Goal: Task Accomplishment & Management: Use online tool/utility

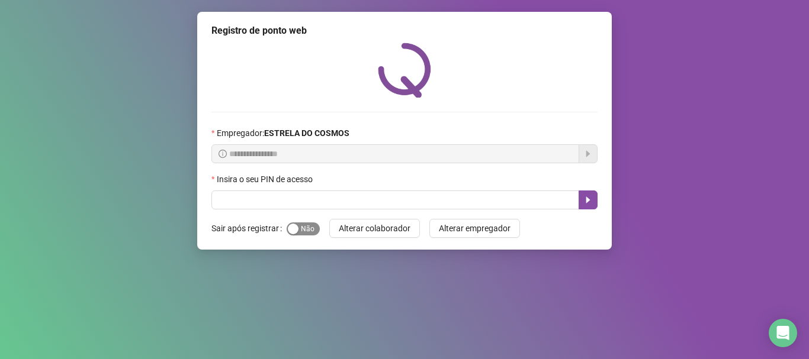
click at [316, 230] on span "Sim Não" at bounding box center [303, 229] width 33 height 13
click at [302, 184] on label "Insira o seu PIN de acesso" at bounding box center [265, 179] width 109 height 13
drag, startPoint x: 302, startPoint y: 184, endPoint x: 300, endPoint y: 193, distance: 9.1
click at [302, 186] on div "Insira o seu PIN de acesso" at bounding box center [404, 182] width 386 height 18
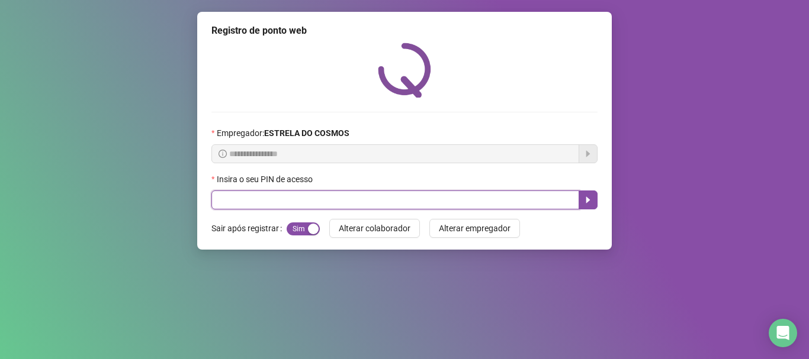
click at [300, 195] on input "text" at bounding box center [395, 200] width 368 height 19
type input "*****"
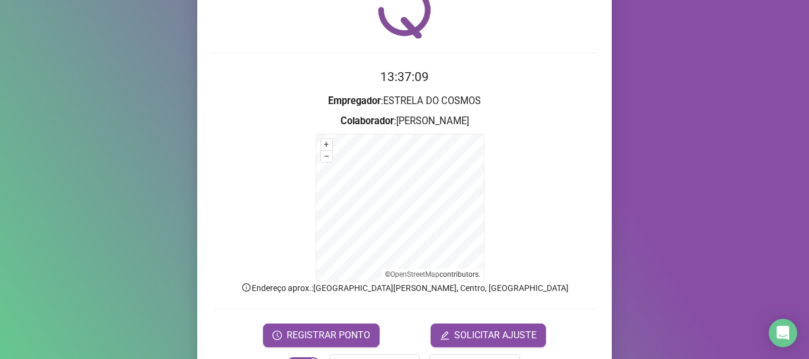
scroll to position [99, 0]
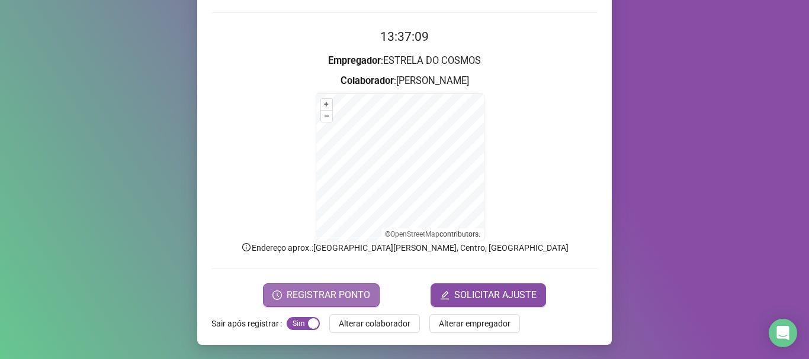
click at [302, 297] on span "REGISTRAR PONTO" at bounding box center [328, 295] width 83 height 14
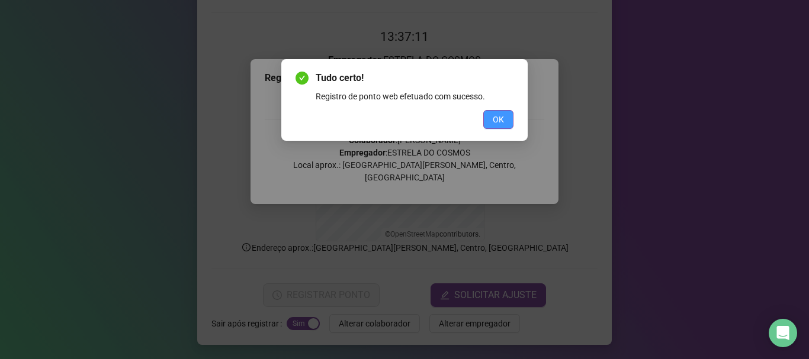
click at [506, 120] on button "OK" at bounding box center [498, 119] width 30 height 19
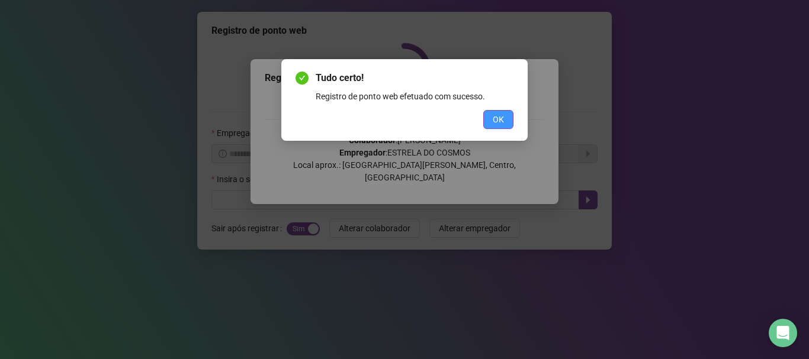
scroll to position [0, 0]
